Goal: Task Accomplishment & Management: Manage account settings

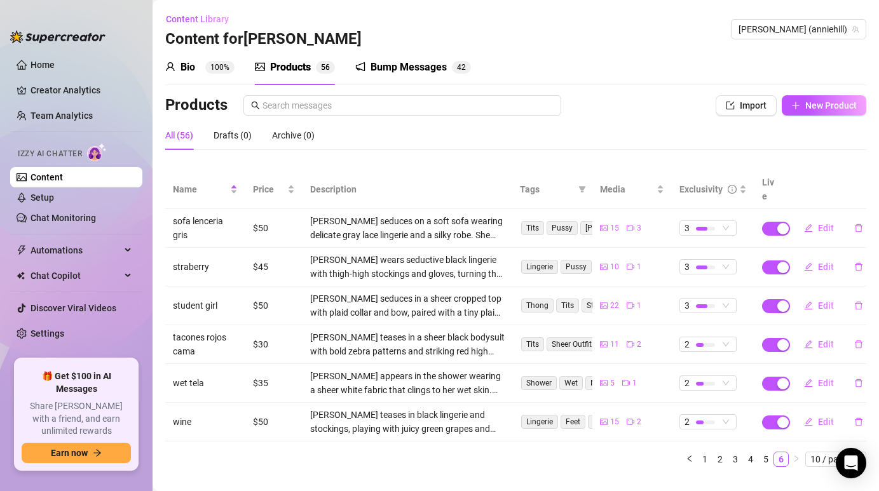
scroll to position [10, 0]
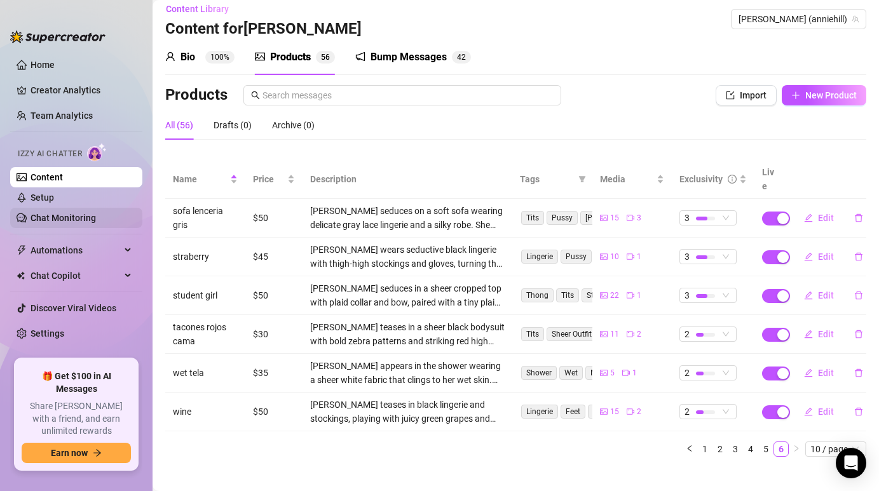
click at [71, 221] on link "Chat Monitoring" at bounding box center [63, 218] width 65 height 10
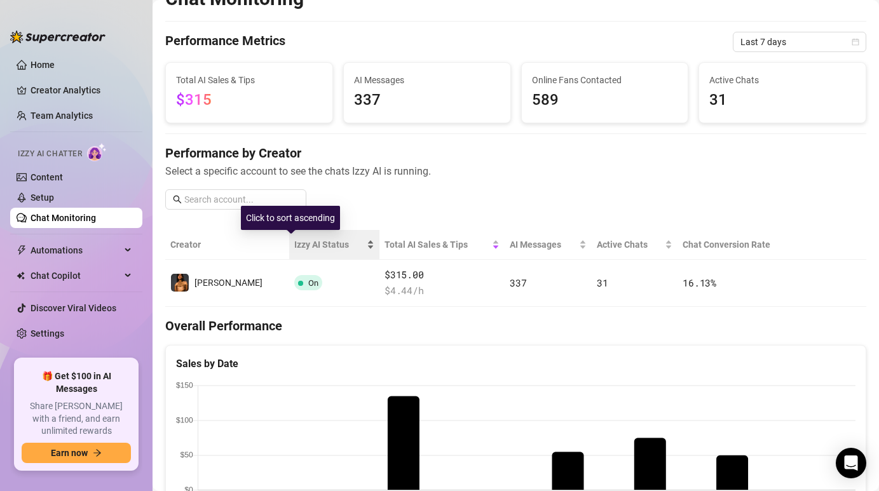
scroll to position [34, 0]
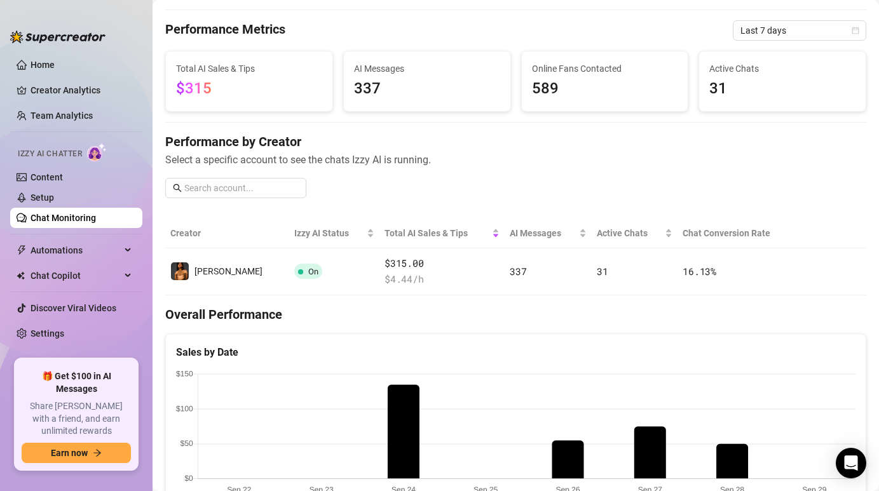
click at [730, 104] on div "Active Chats 31" at bounding box center [782, 81] width 167 height 60
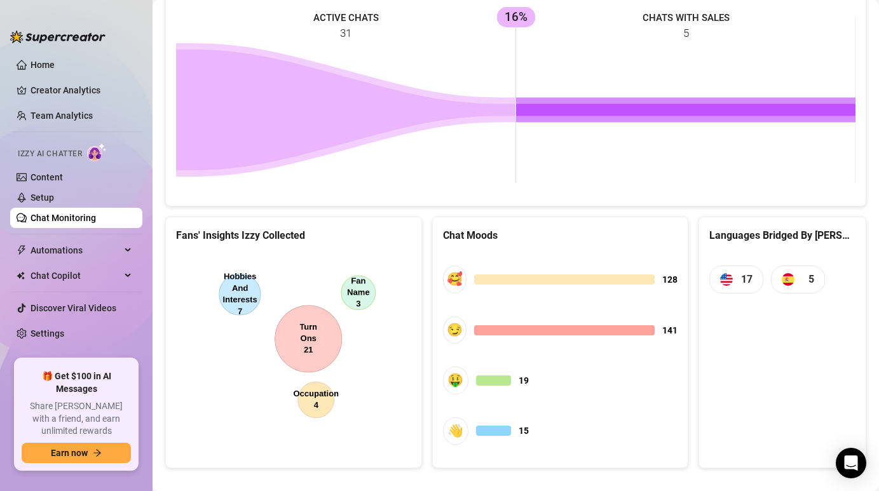
scroll to position [580, 0]
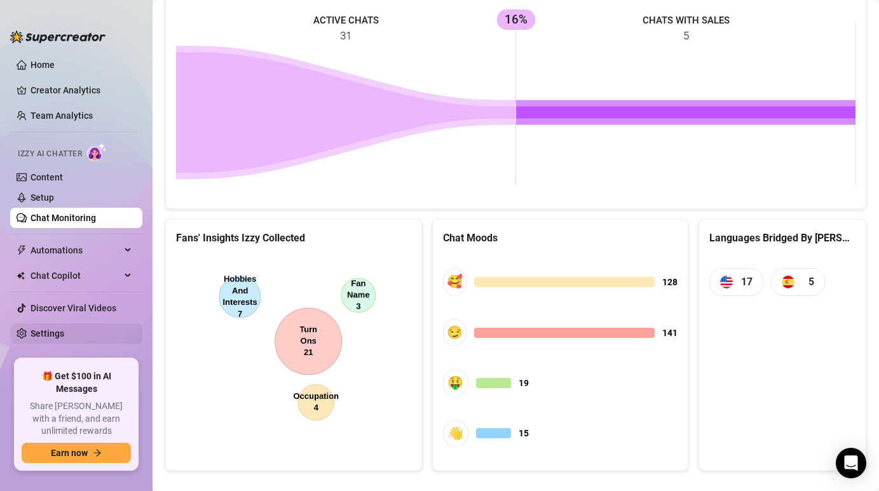
click at [64, 329] on link "Settings" at bounding box center [48, 334] width 34 height 10
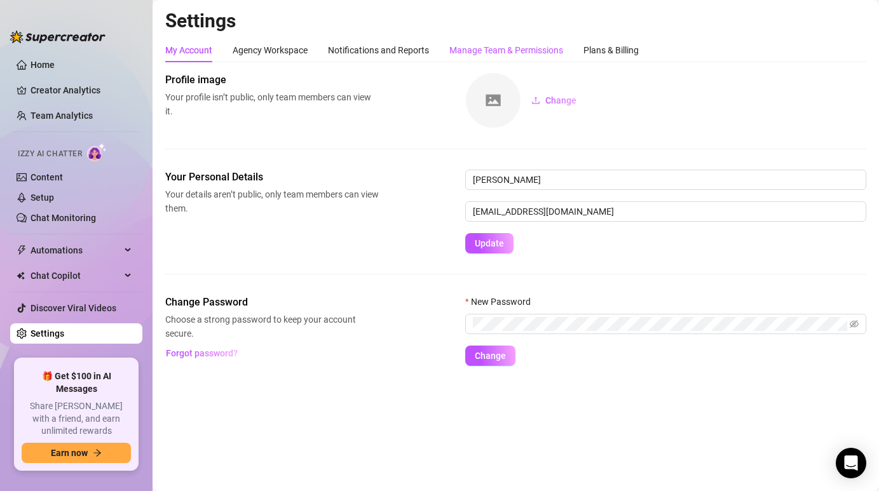
click at [470, 46] on div "Manage Team & Permissions" at bounding box center [506, 50] width 114 height 14
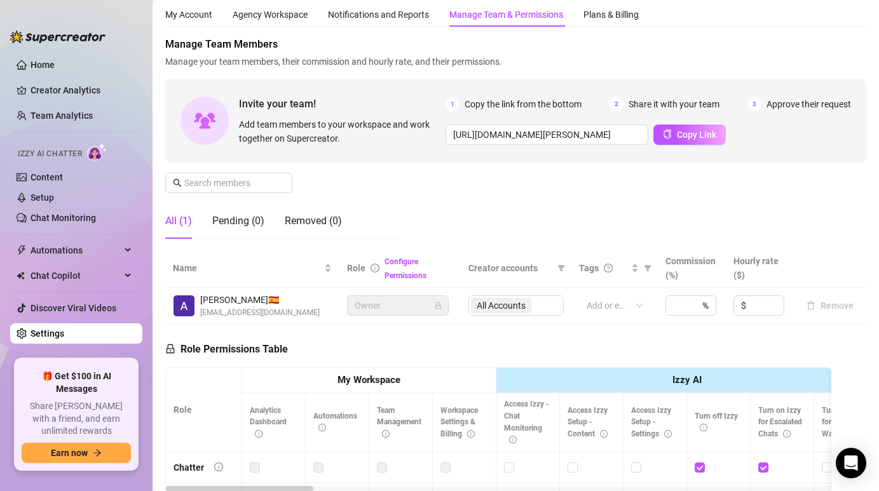
scroll to position [30, 0]
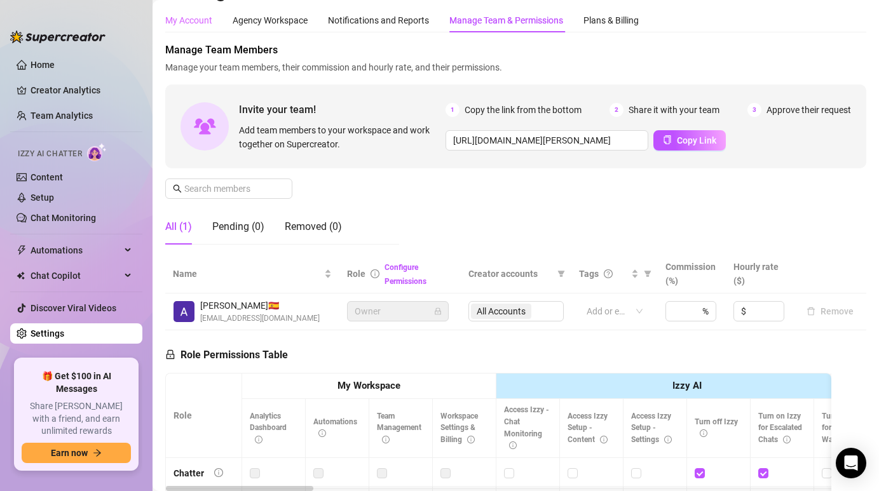
click at [198, 29] on div "My Account" at bounding box center [188, 20] width 47 height 24
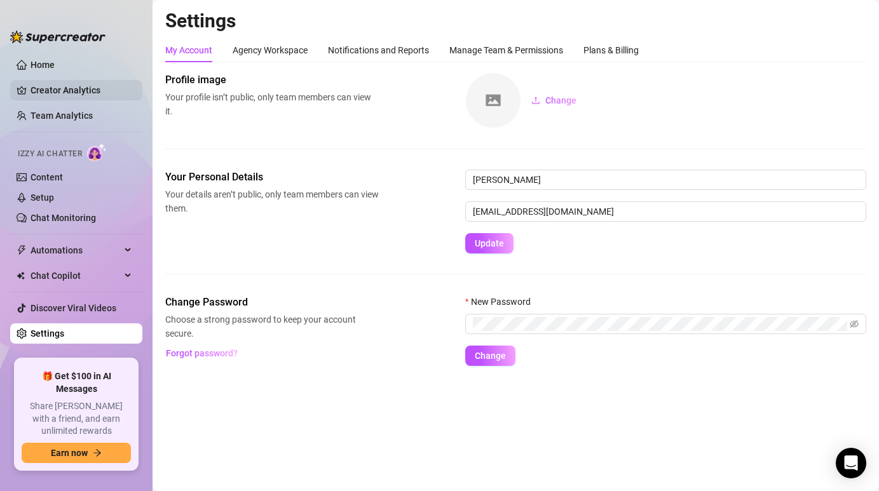
click at [87, 90] on link "Creator Analytics" at bounding box center [82, 90] width 102 height 20
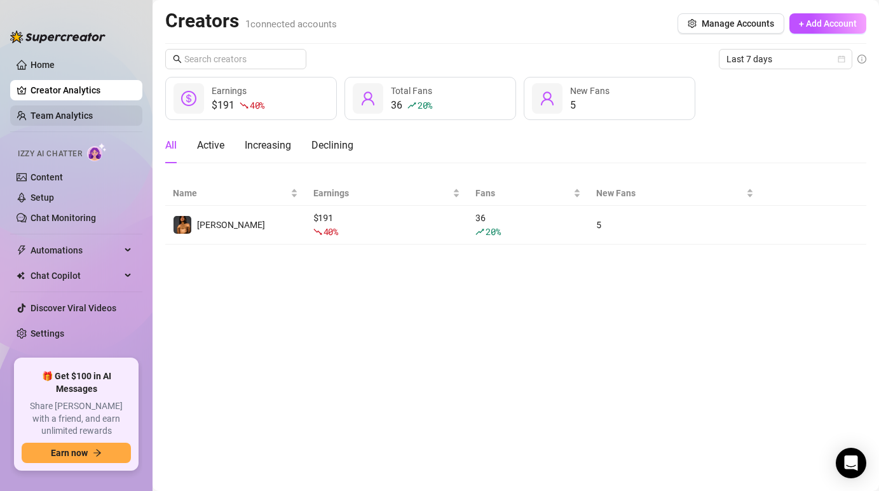
click at [93, 112] on link "Team Analytics" at bounding box center [62, 116] width 62 height 10
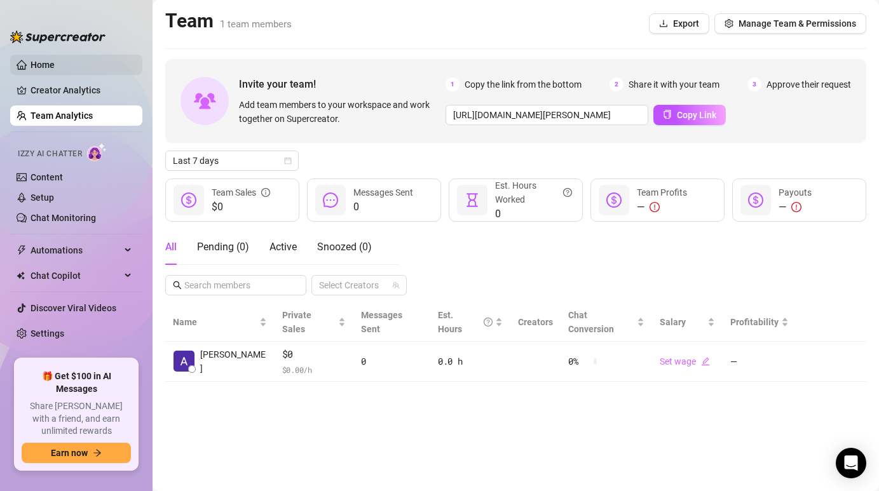
click at [55, 70] on link "Home" at bounding box center [43, 65] width 24 height 10
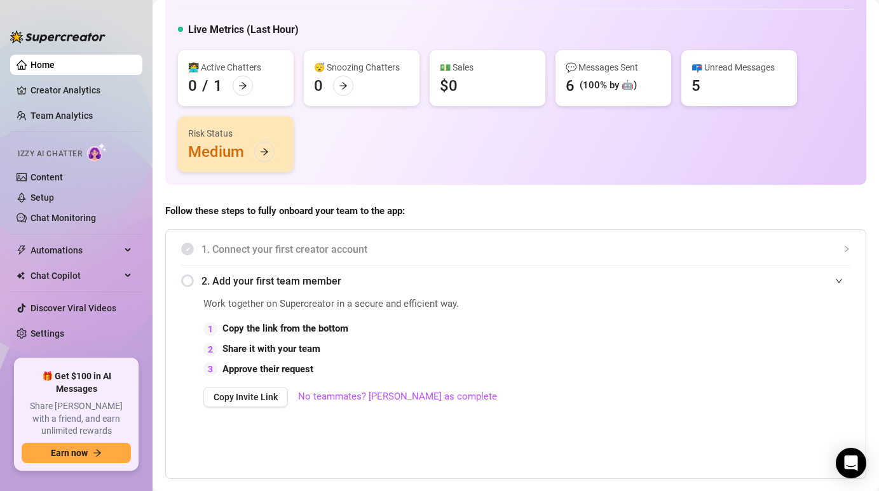
scroll to position [102, 0]
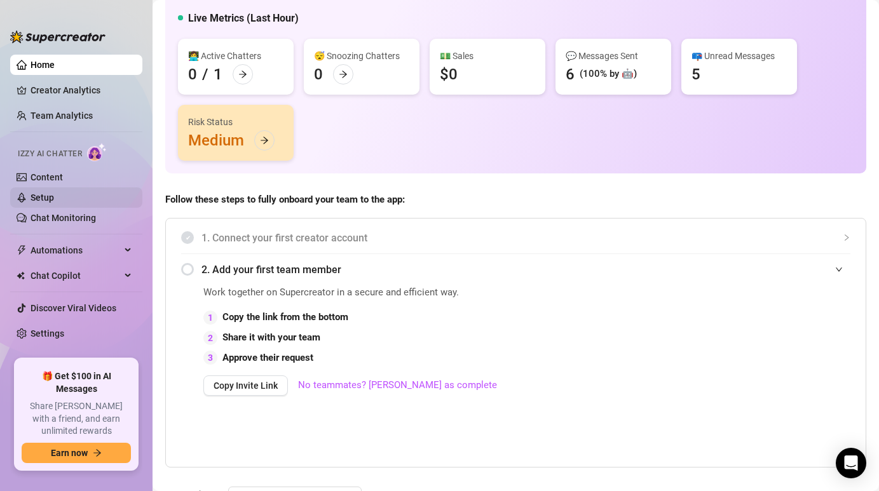
click at [54, 200] on link "Setup" at bounding box center [43, 198] width 24 height 10
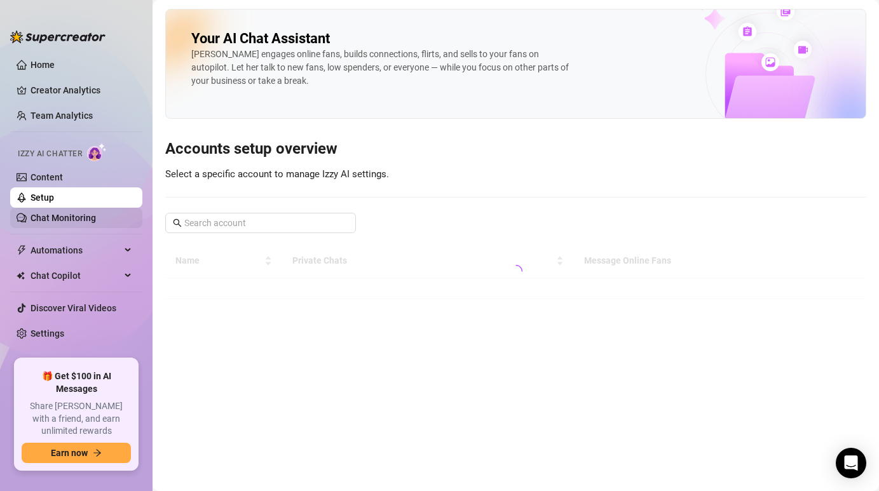
click at [82, 221] on link "Chat Monitoring" at bounding box center [63, 218] width 65 height 10
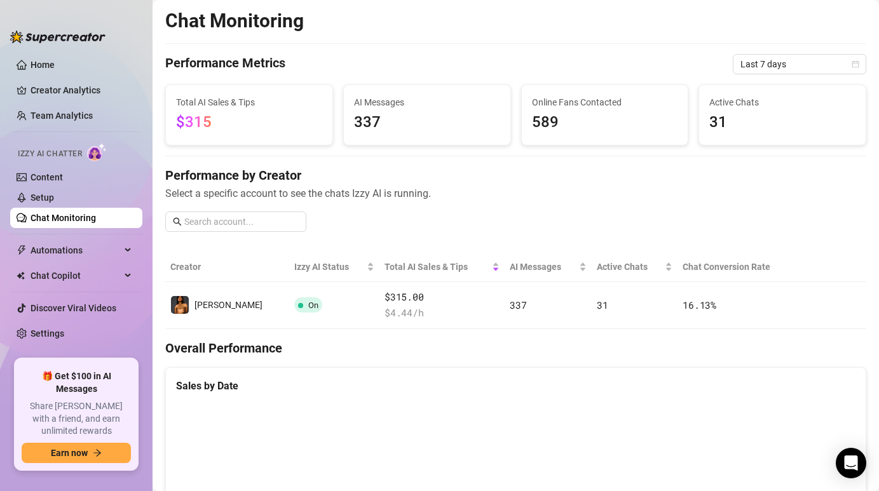
click at [205, 265] on th "Creator" at bounding box center [227, 267] width 124 height 30
click at [294, 265] on span "Izzy AI Status" at bounding box center [329, 267] width 71 height 14
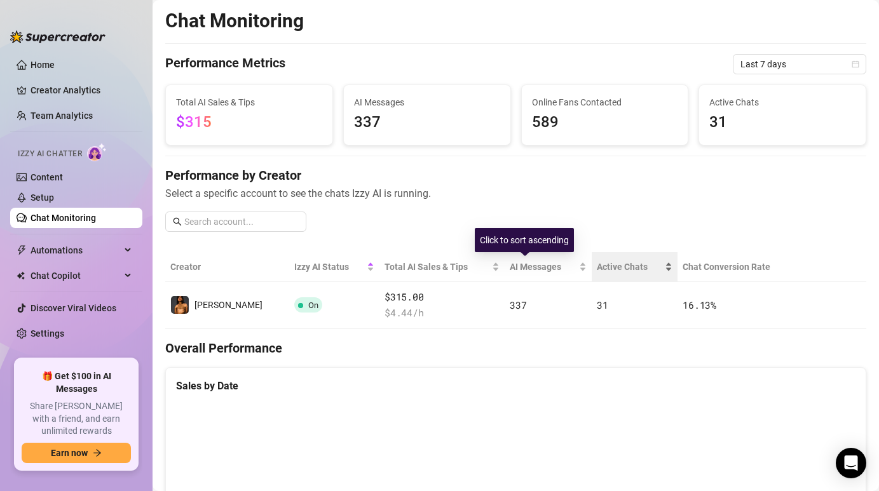
click at [597, 267] on span "Active Chats" at bounding box center [629, 267] width 65 height 14
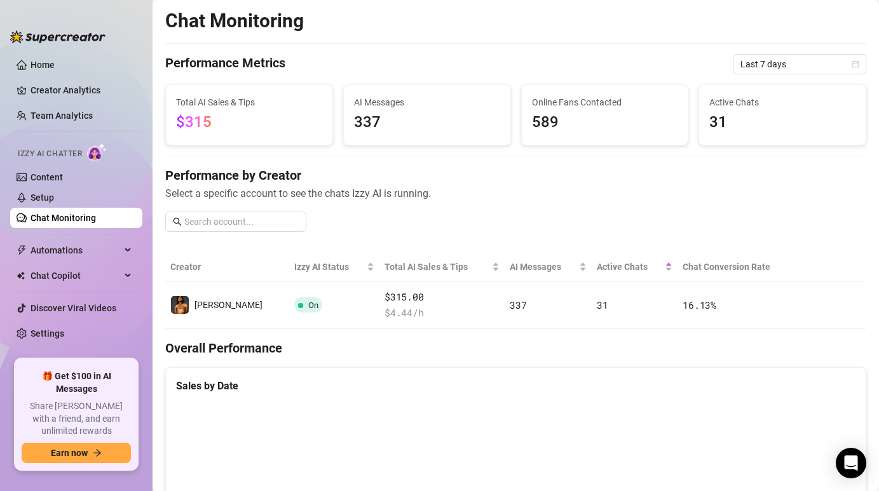
click at [552, 143] on div "Online Fans Contacted 589" at bounding box center [605, 115] width 167 height 60
click at [547, 123] on span "589" at bounding box center [605, 123] width 146 height 24
click at [90, 257] on span "Automations" at bounding box center [76, 250] width 90 height 20
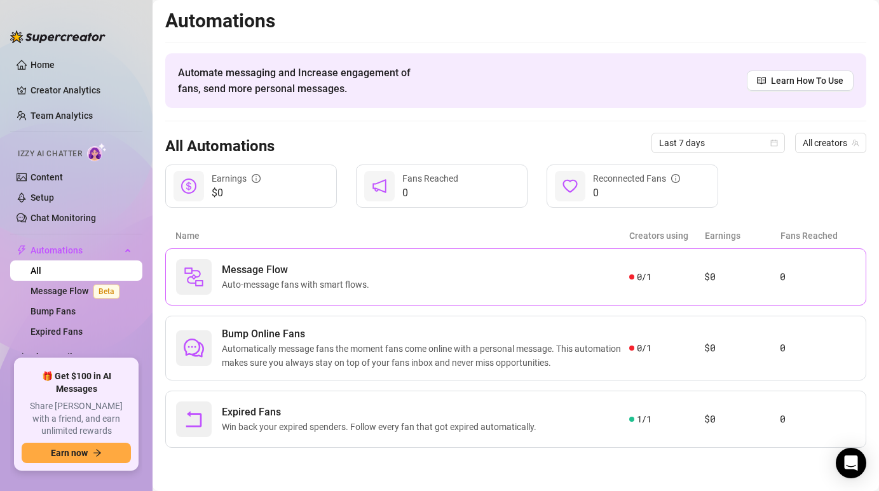
click at [243, 283] on span "Auto-message fans with smart flows." at bounding box center [298, 285] width 153 height 14
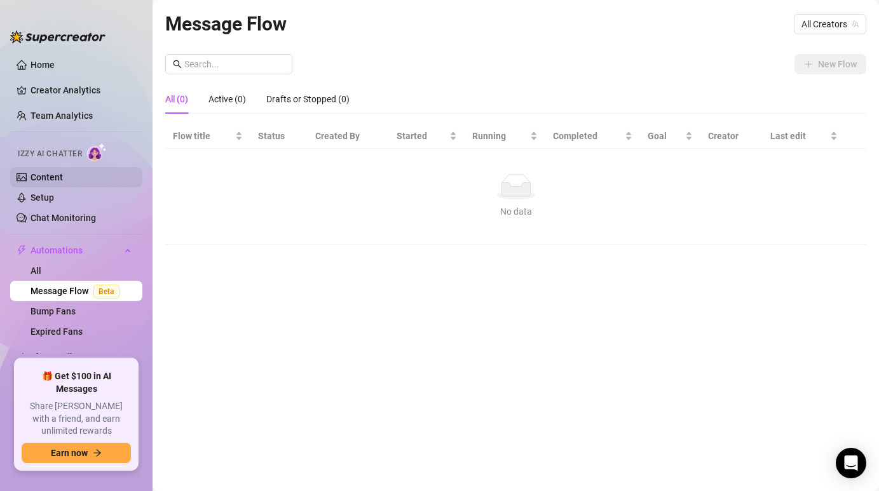
click at [63, 182] on link "Content" at bounding box center [47, 177] width 32 height 10
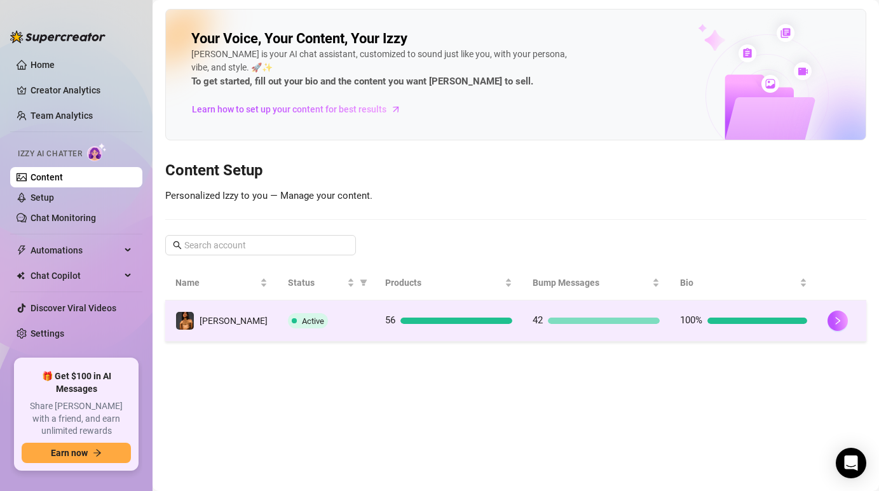
click at [229, 331] on td "[PERSON_NAME]" at bounding box center [221, 321] width 113 height 41
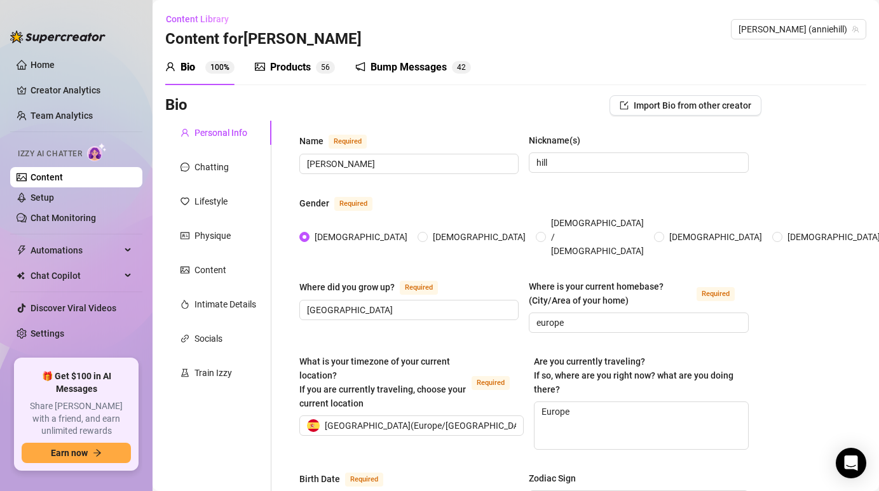
click at [284, 64] on div "Products" at bounding box center [290, 67] width 41 height 15
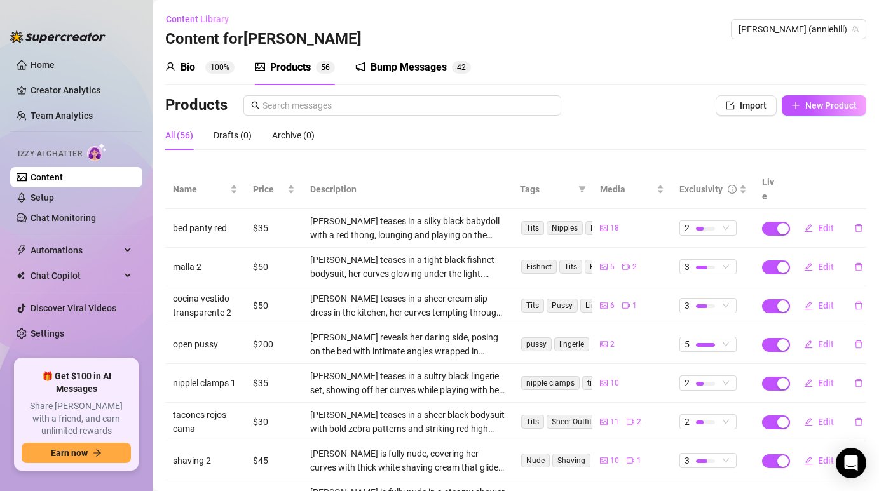
click at [392, 68] on div "Bump Messages" at bounding box center [409, 67] width 76 height 15
